Goal: Transaction & Acquisition: Download file/media

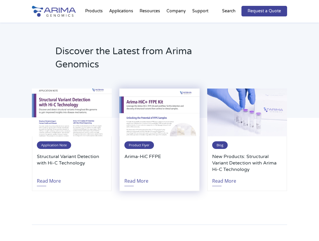
scroll to position [1265, 0]
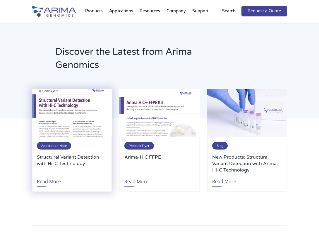
click at [76, 106] on img at bounding box center [72, 113] width 80 height 48
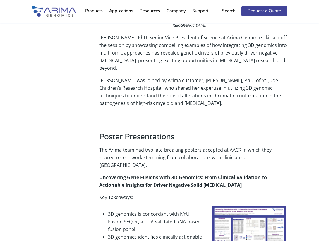
scroll to position [656, 0]
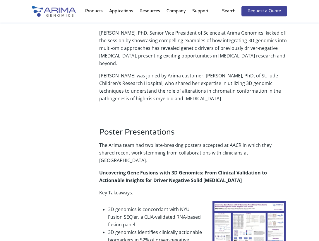
click at [252, 201] on img at bounding box center [249, 226] width 73 height 51
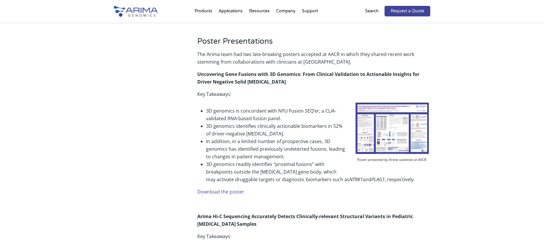
scroll to position [712, 0]
click at [319, 142] on img at bounding box center [391, 128] width 73 height 51
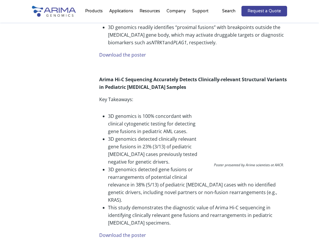
scroll to position [914, 0]
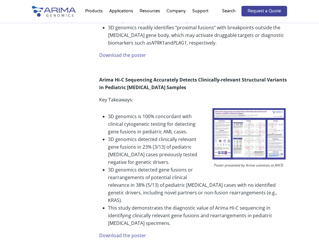
click at [247, 117] on img at bounding box center [249, 133] width 73 height 51
click at [237, 108] on img at bounding box center [249, 133] width 73 height 51
click at [244, 161] on p "Poster presented by Arima scientists at AACR." at bounding box center [249, 165] width 76 height 9
click at [236, 113] on img at bounding box center [249, 133] width 73 height 51
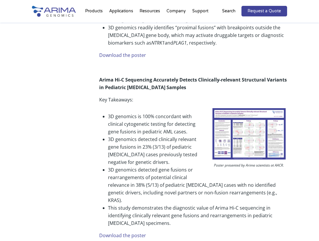
click at [236, 113] on img at bounding box center [249, 133] width 73 height 51
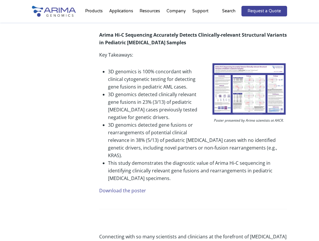
scroll to position [961, 0]
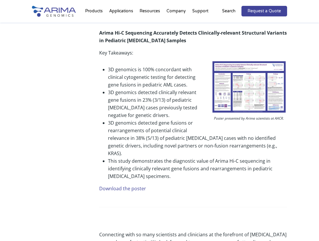
click at [127, 185] on link "Download the poster" at bounding box center [122, 188] width 47 height 6
